Goal: Task Accomplishment & Management: Manage account settings

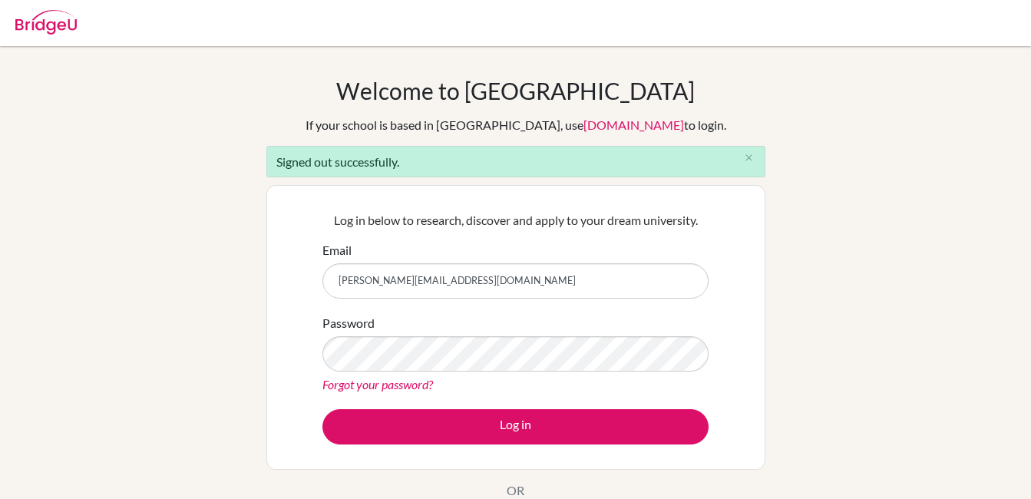
click at [462, 283] on input "[PERSON_NAME][EMAIL_ADDRESS][DOMAIN_NAME]" at bounding box center [516, 280] width 386 height 35
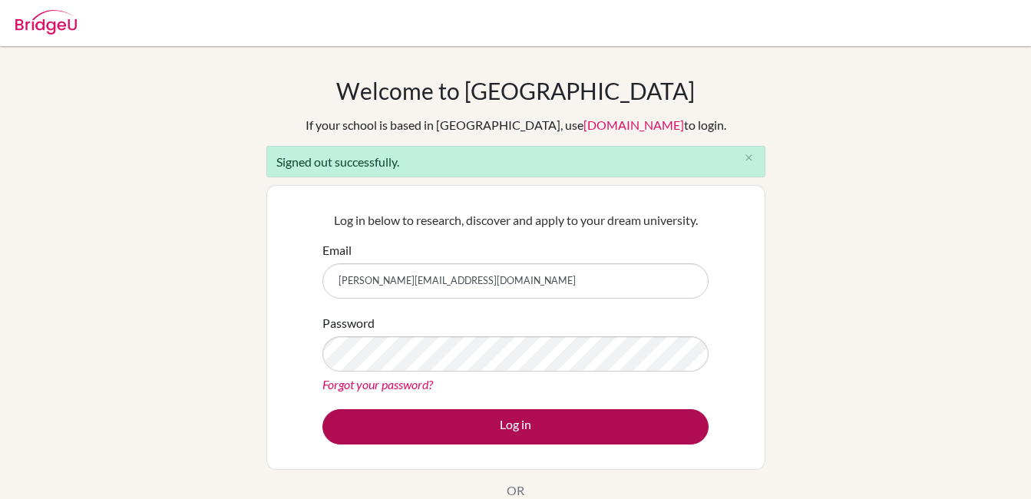
scroll to position [77, 0]
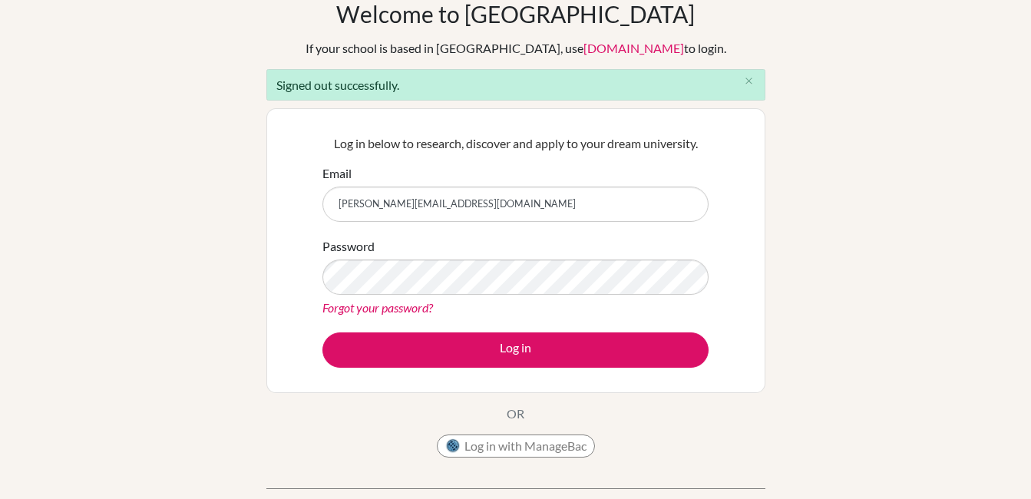
click at [485, 204] on input "[PERSON_NAME][EMAIL_ADDRESS][DOMAIN_NAME]" at bounding box center [516, 204] width 386 height 35
type input "[EMAIL_ADDRESS][DOMAIN_NAME]"
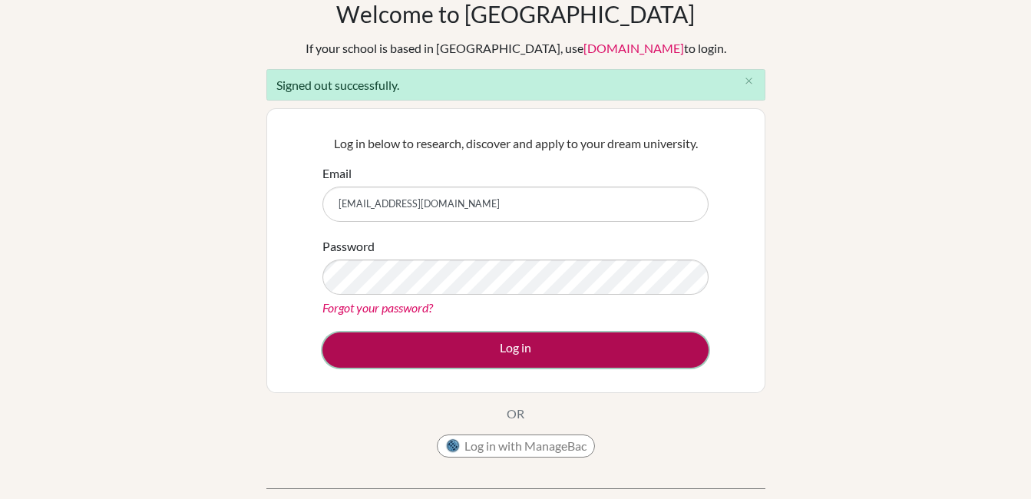
click at [524, 344] on button "Log in" at bounding box center [516, 349] width 386 height 35
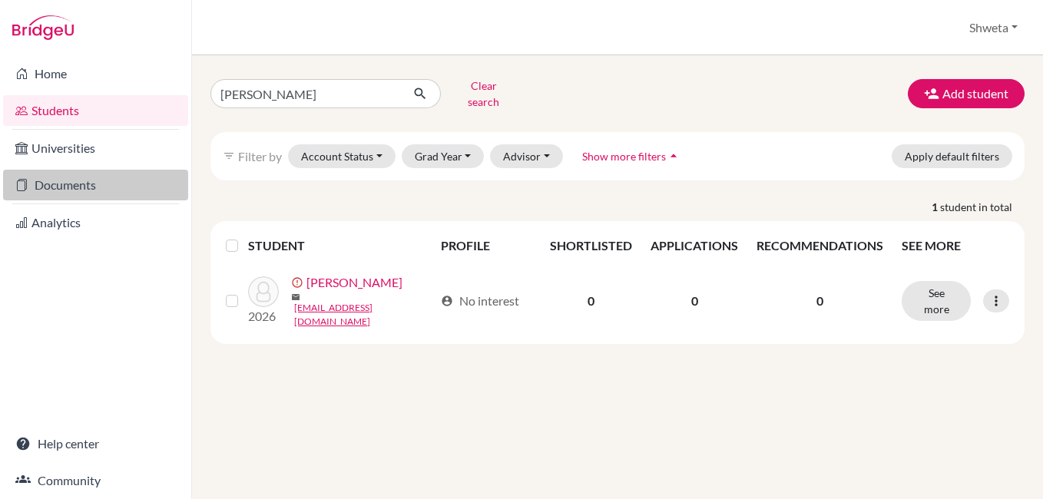
click at [68, 189] on link "Documents" at bounding box center [95, 185] width 185 height 31
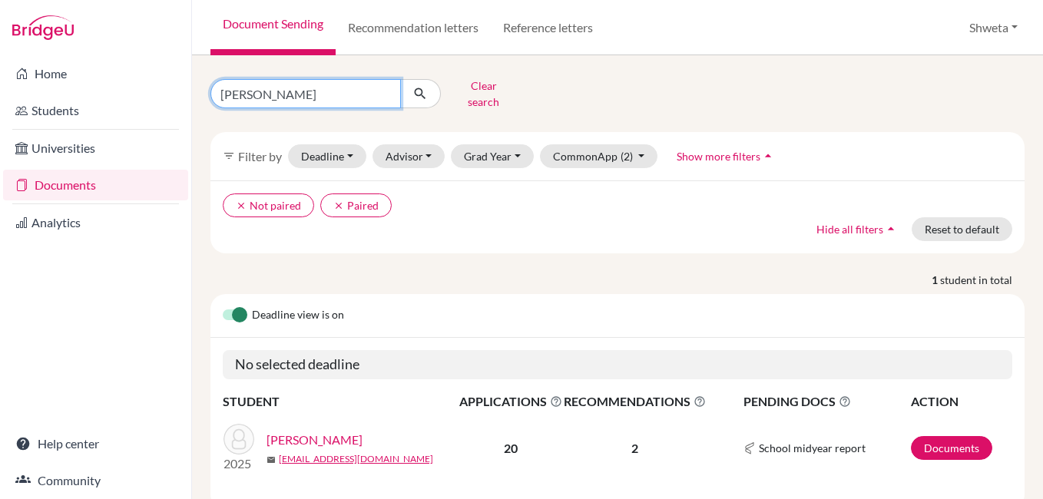
click at [295, 96] on input "Ayush patnaik" at bounding box center [305, 93] width 190 height 29
drag, startPoint x: 300, startPoint y: 91, endPoint x: 179, endPoint y: 90, distance: 121.3
click at [179, 90] on div "Home Students Universities Documents Analytics Help center Community Document S…" at bounding box center [521, 249] width 1043 height 499
type input "agnija"
click button "submit" at bounding box center [420, 93] width 41 height 29
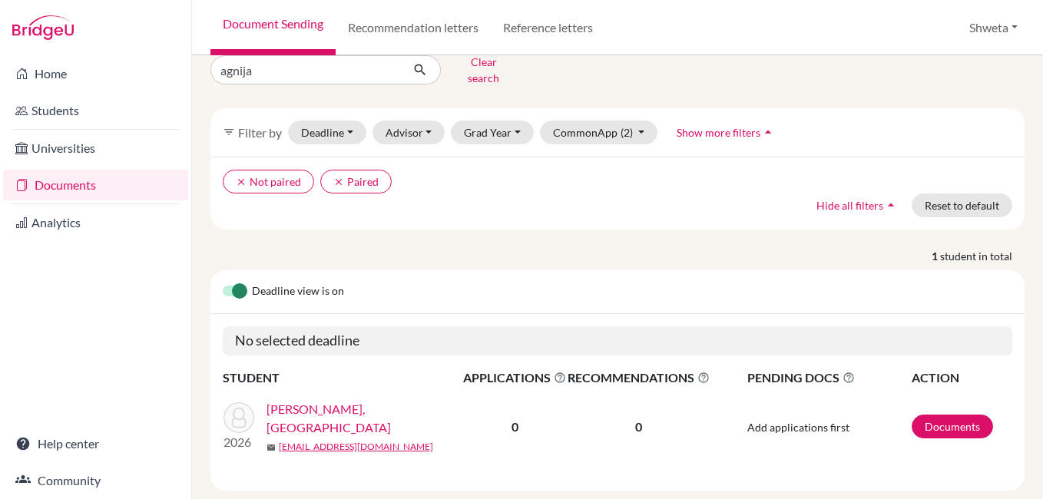
scroll to position [37, 0]
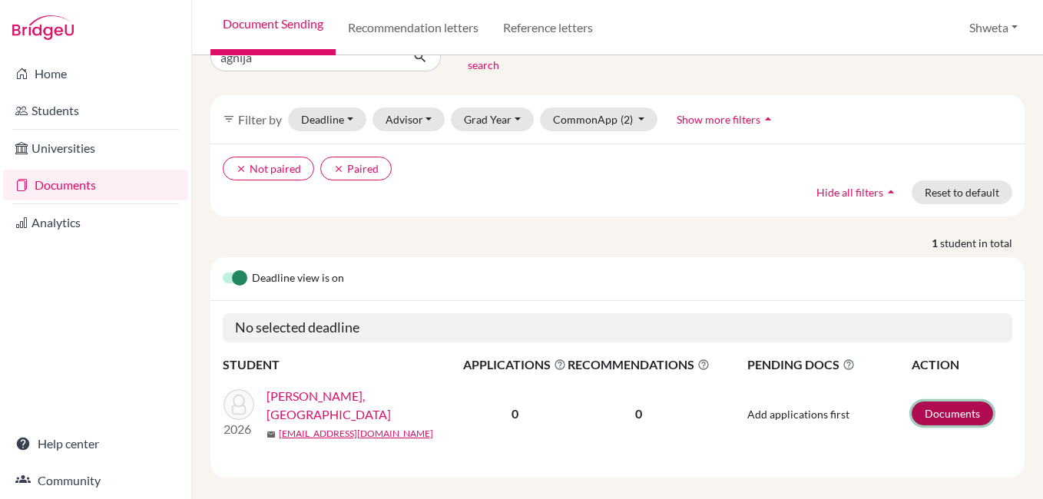
click at [936, 402] on link "Documents" at bounding box center [951, 414] width 81 height 24
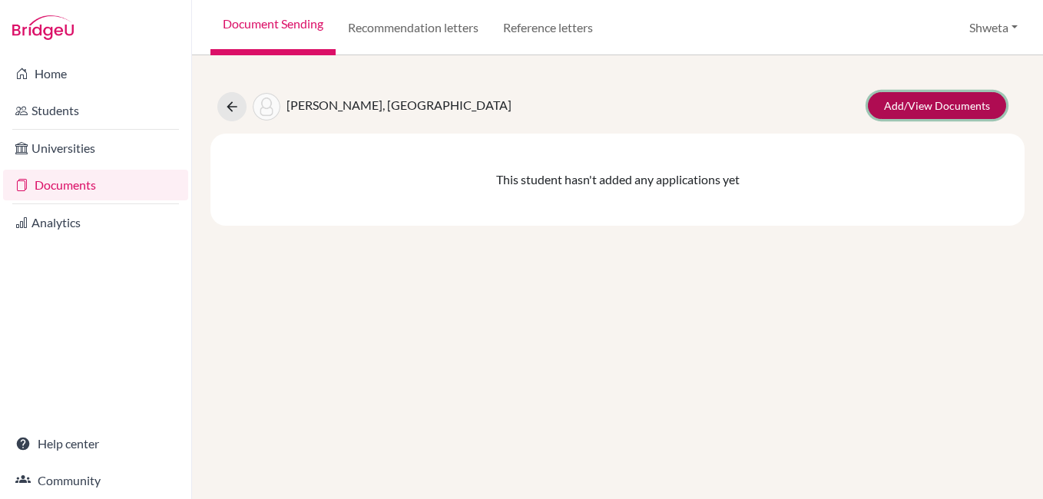
click at [953, 104] on link "Add/View Documents" at bounding box center [937, 105] width 138 height 27
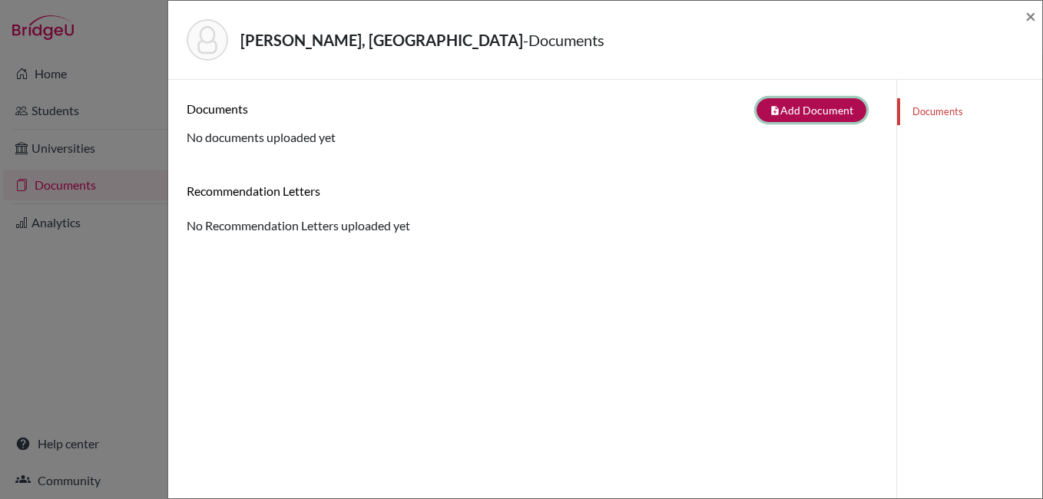
click at [812, 111] on button "note_add Add Document" at bounding box center [811, 110] width 110 height 24
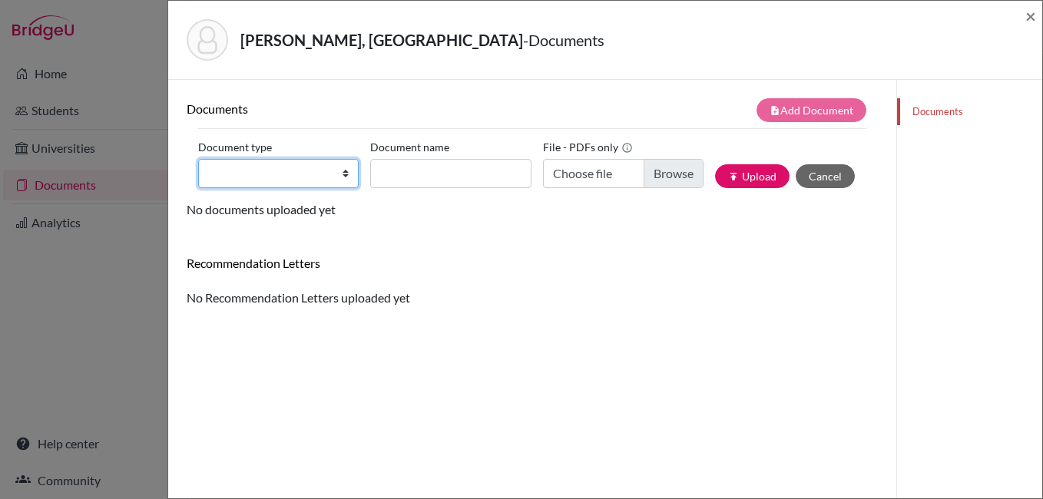
click at [273, 184] on select "Change explanation for Common App reports Counselor recommendation Internationa…" at bounding box center [278, 173] width 160 height 29
select select "5"
click at [198, 159] on select "Change explanation for Common App reports Counselor recommendation Internationa…" at bounding box center [278, 173] width 160 height 29
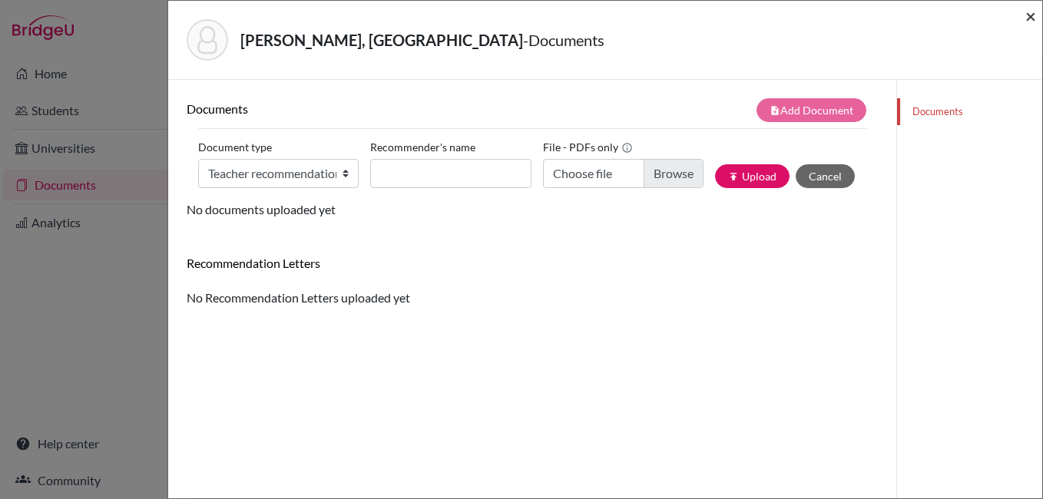
click at [1027, 17] on span "×" at bounding box center [1030, 16] width 11 height 22
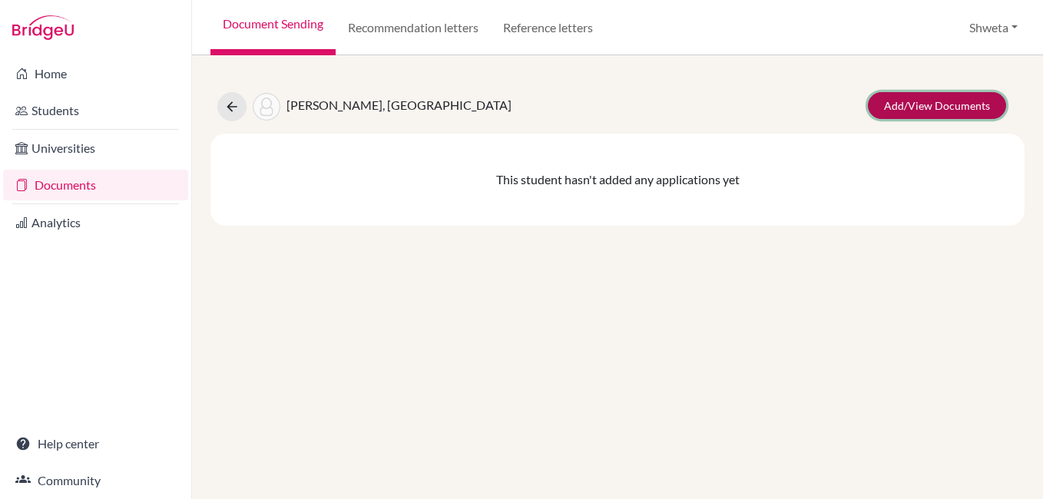
click at [921, 100] on link "Add/View Documents" at bounding box center [937, 105] width 138 height 27
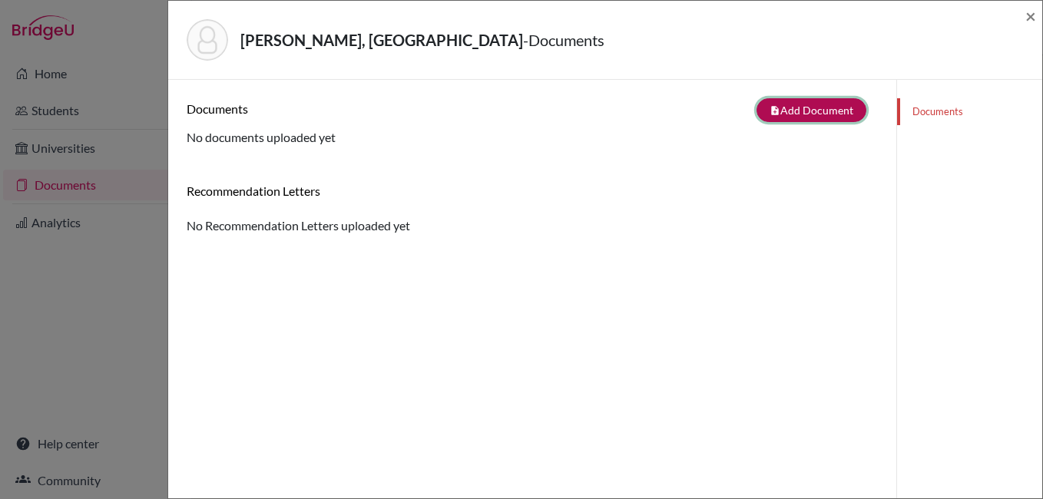
click at [824, 99] on button "note_add Add Document" at bounding box center [811, 110] width 110 height 24
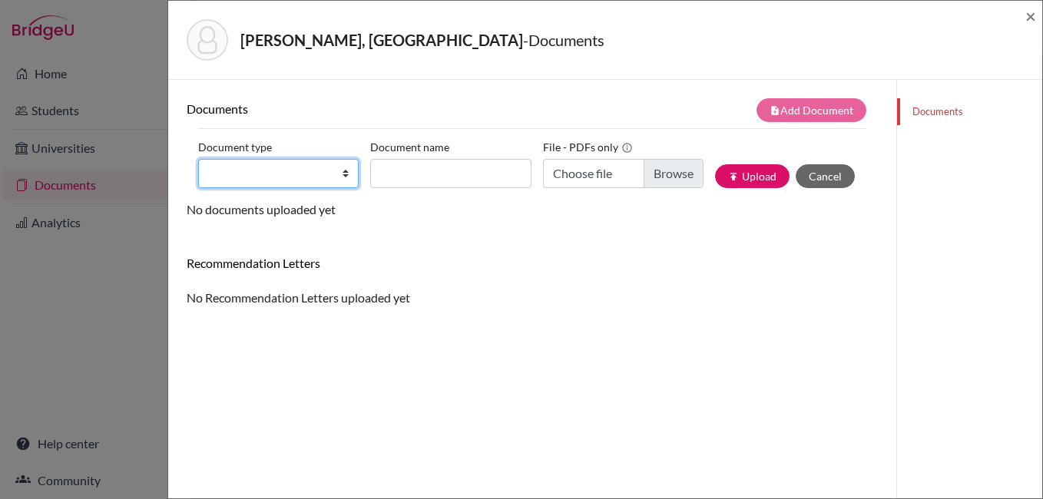
click at [230, 174] on select "Change explanation for Common App reports Counselor recommendation Internationa…" at bounding box center [278, 173] width 160 height 29
select select "5"
click at [198, 159] on select "Change explanation for Common App reports Counselor recommendation Internationa…" at bounding box center [278, 173] width 160 height 29
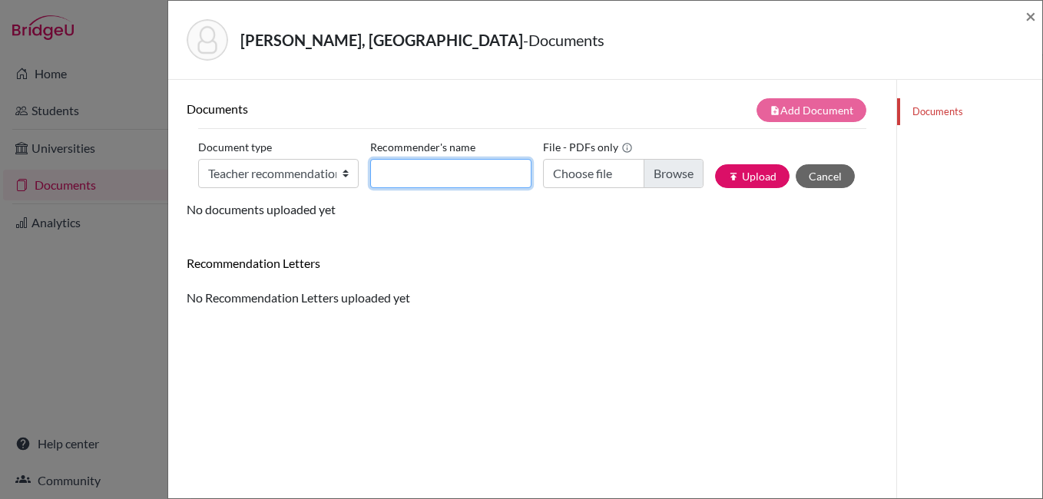
click at [420, 172] on input "Recommender's name" at bounding box center [450, 173] width 160 height 29
click at [137, 144] on div "Ghorai, Agnija - Documents × Documents note_add Add Document Document type Chan…" at bounding box center [521, 249] width 1043 height 499
click at [1029, 18] on span "×" at bounding box center [1030, 16] width 11 height 22
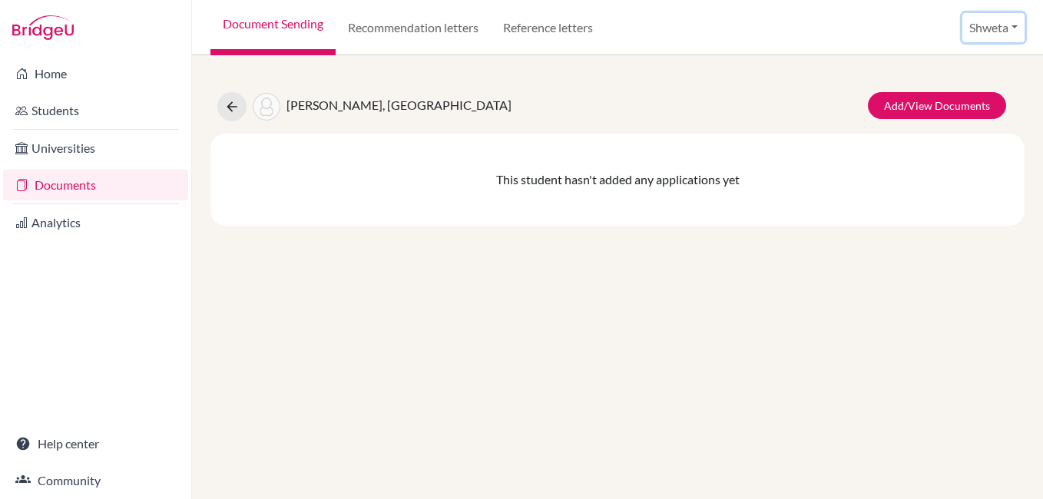
click at [984, 25] on button "Shweta" at bounding box center [993, 27] width 62 height 29
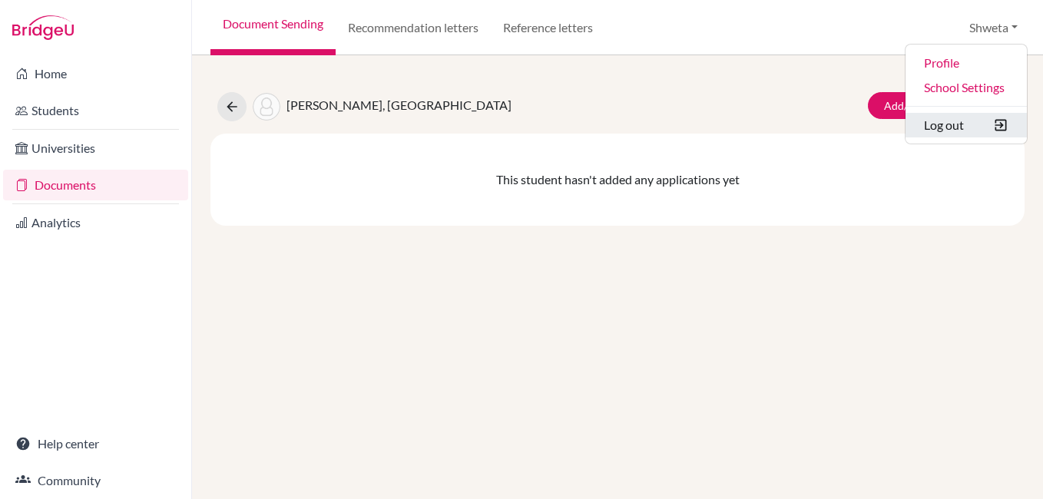
click at [940, 130] on button "Log out" at bounding box center [965, 125] width 121 height 25
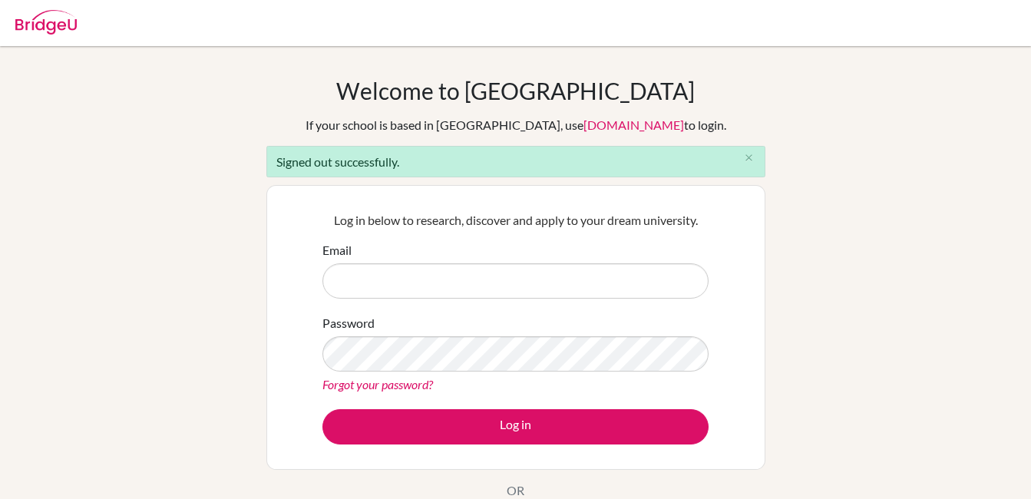
type input "[EMAIL_ADDRESS][DOMAIN_NAME]"
click at [531, 279] on input "[EMAIL_ADDRESS][DOMAIN_NAME]" at bounding box center [516, 280] width 386 height 35
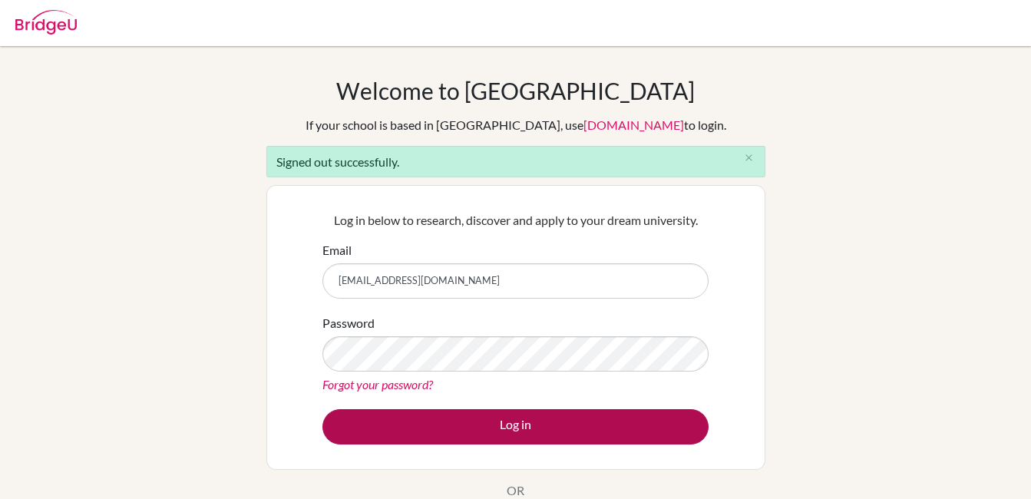
scroll to position [77, 0]
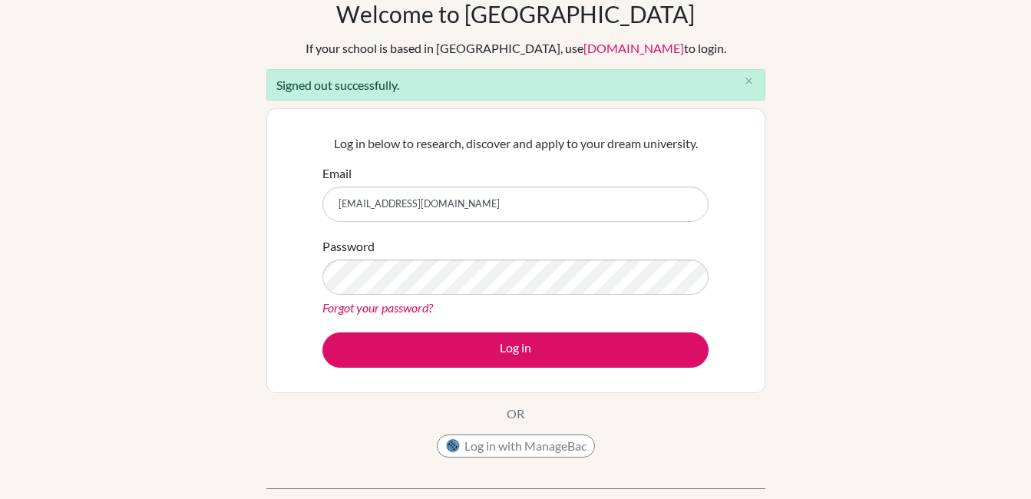
click at [513, 196] on input "[EMAIL_ADDRESS][DOMAIN_NAME]" at bounding box center [516, 204] width 386 height 35
drag, startPoint x: 514, startPoint y: 202, endPoint x: 246, endPoint y: 199, distance: 268.0
click at [245, 199] on div "Welcome to [GEOGRAPHIC_DATA] If your school is based in [GEOGRAPHIC_DATA], use …" at bounding box center [515, 270] width 1031 height 541
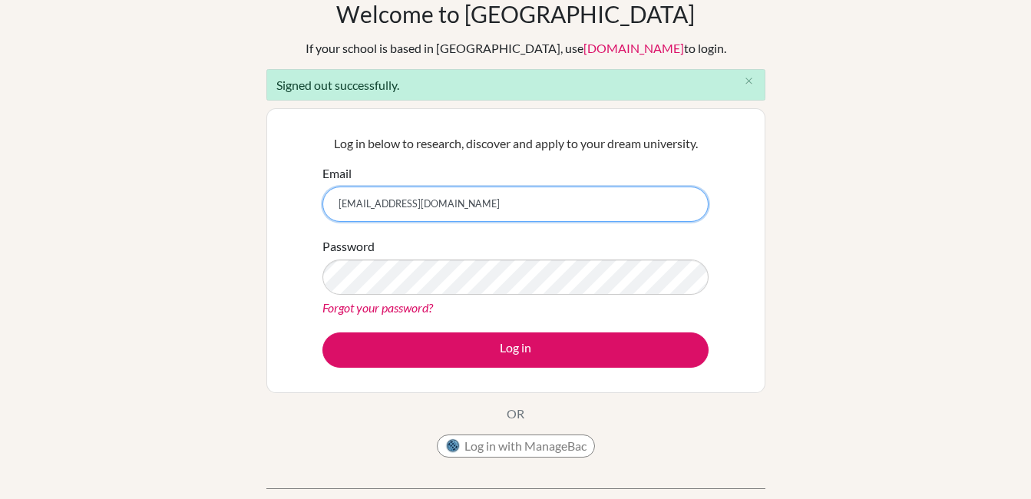
click at [565, 197] on input "[EMAIL_ADDRESS][DOMAIN_NAME]" at bounding box center [516, 204] width 386 height 35
type input "[EMAIL_ADDRESS][DOMAIN_NAME]"
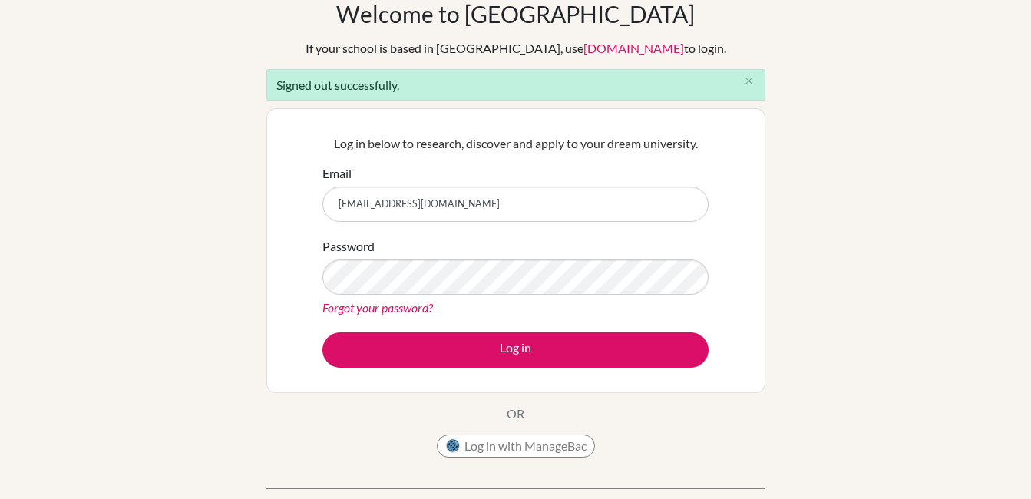
click at [790, 309] on div "Welcome to [GEOGRAPHIC_DATA] If your school is based in [GEOGRAPHIC_DATA], use …" at bounding box center [515, 270] width 1031 height 541
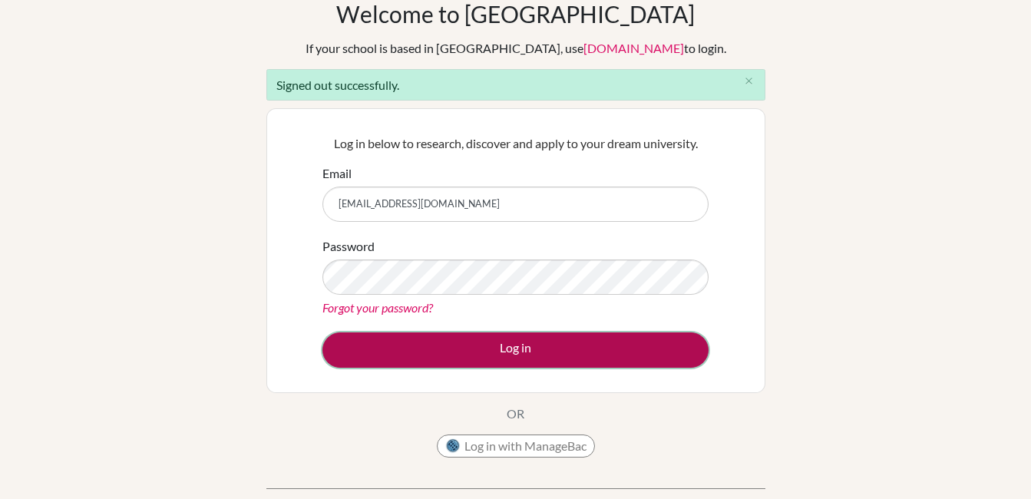
click at [647, 335] on button "Log in" at bounding box center [516, 349] width 386 height 35
